Goal: Transaction & Acquisition: Obtain resource

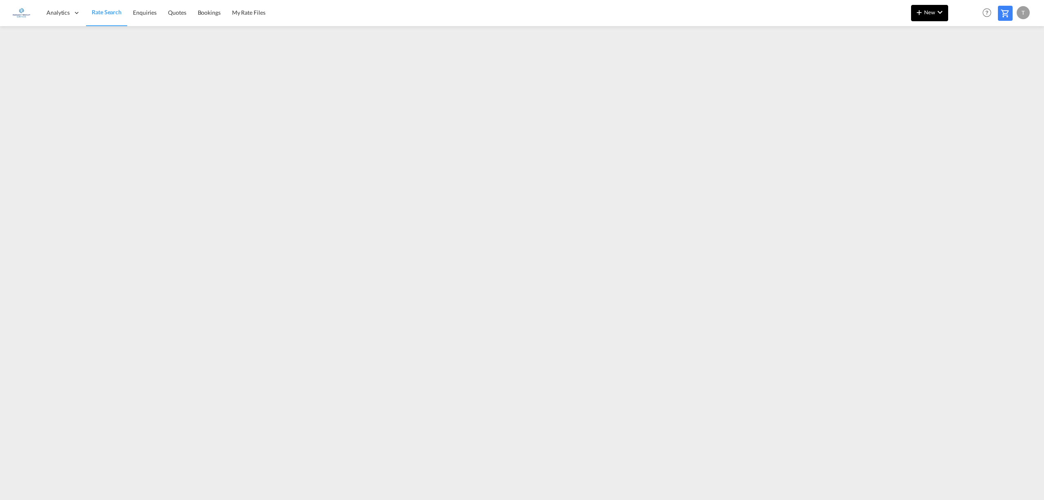
click at [934, 7] on button "New" at bounding box center [929, 13] width 37 height 16
click at [916, 30] on div "Rates" at bounding box center [920, 34] width 33 height 20
click at [968, 61] on span "Ratesheet" at bounding box center [963, 61] width 9 height 16
click at [257, 11] on span "My Rate Files" at bounding box center [248, 12] width 33 height 7
click at [934, 11] on span "New" at bounding box center [930, 12] width 31 height 7
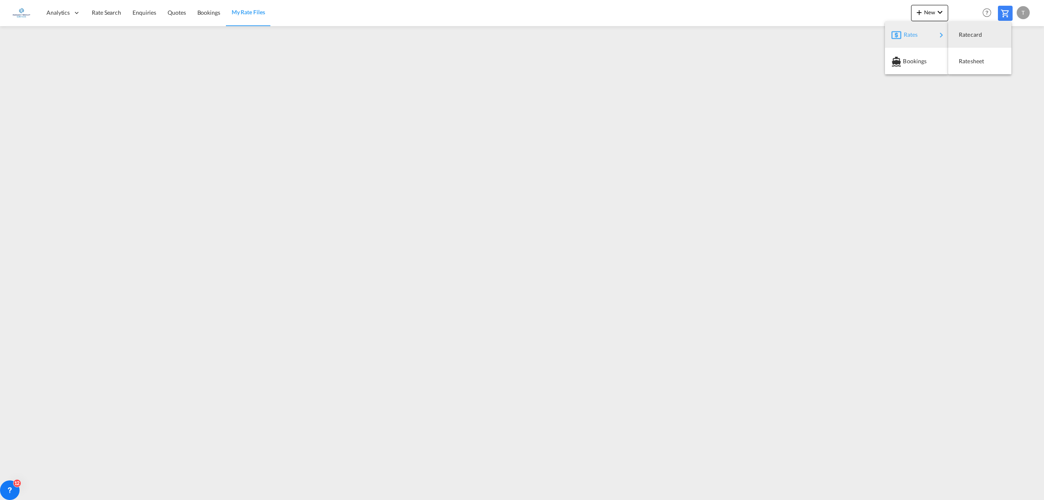
click at [920, 32] on div "Rates" at bounding box center [920, 34] width 33 height 20
click at [968, 59] on span "Ratesheet" at bounding box center [963, 61] width 9 height 16
